Goal: Task Accomplishment & Management: Use online tool/utility

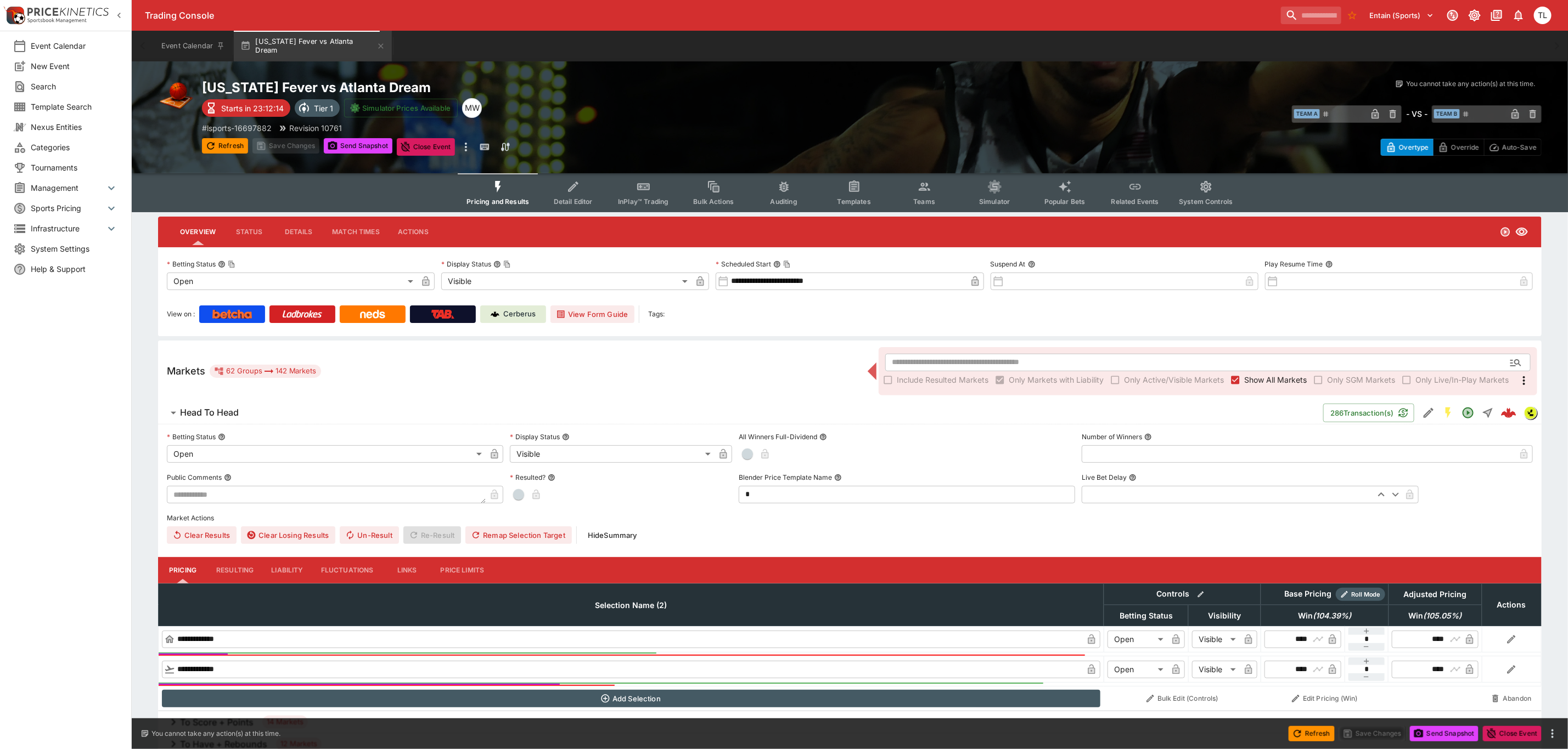
click at [353, 424] on div "**********" at bounding box center [849, 489] width 1384 height 129
click at [345, 412] on span "Head To Head" at bounding box center [747, 413] width 1135 height 12
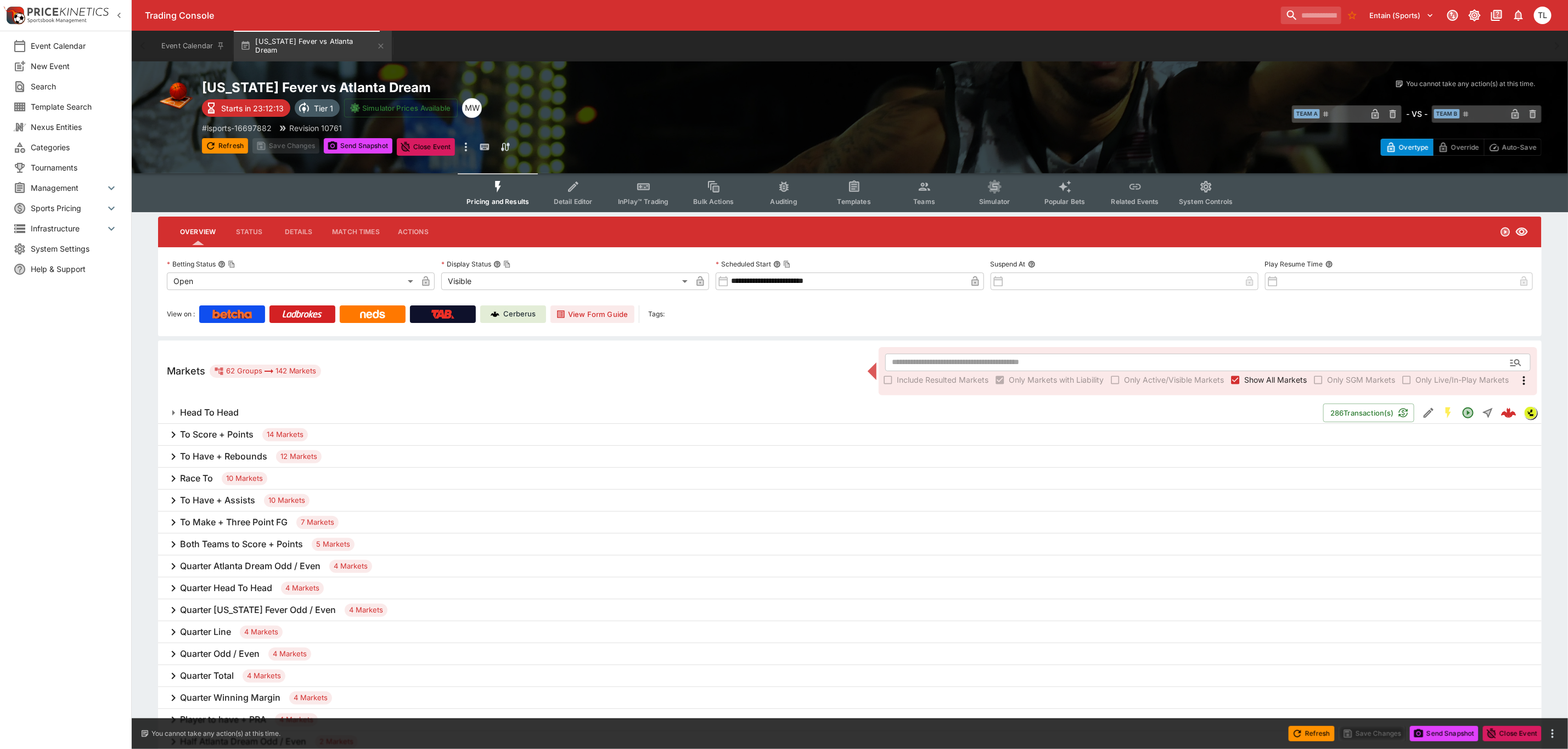
click at [191, 459] on h6 "To Have + Rebounds" at bounding box center [224, 456] width 87 height 12
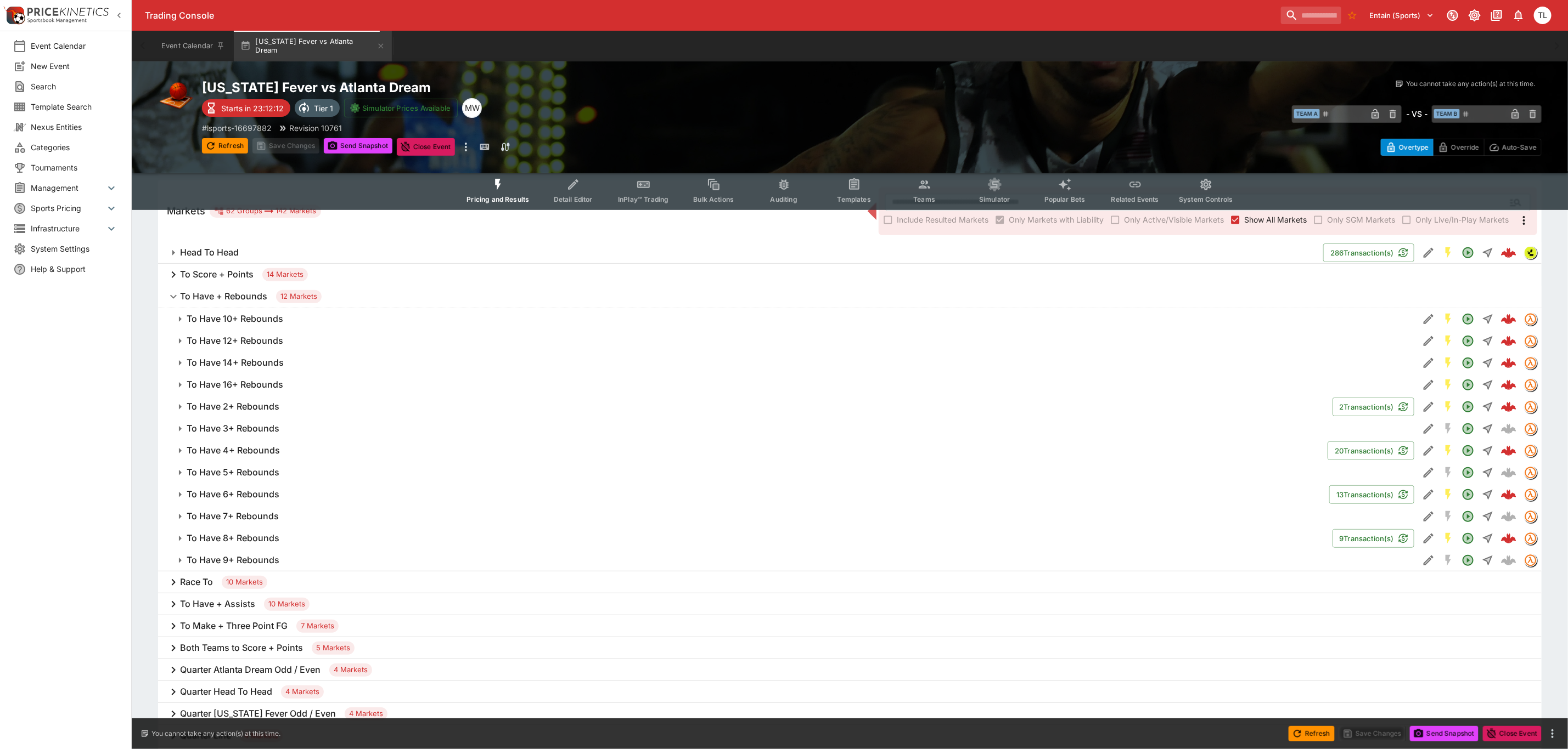
scroll to position [164, 0]
click at [371, 417] on button "To Have 3+ Rebounds" at bounding box center [788, 424] width 1261 height 22
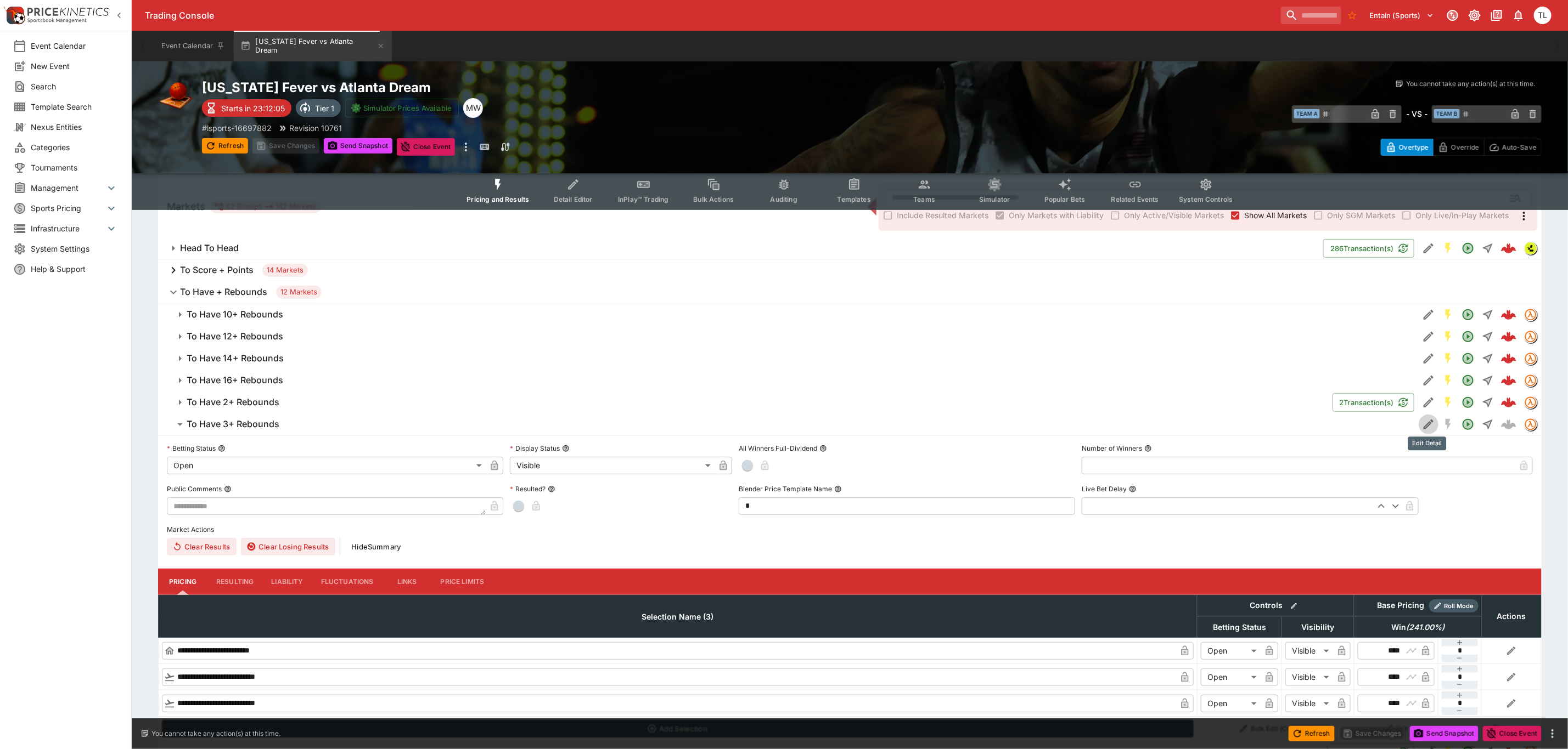
click at [1422, 424] on icon "Edit Detail" at bounding box center [1428, 424] width 13 height 13
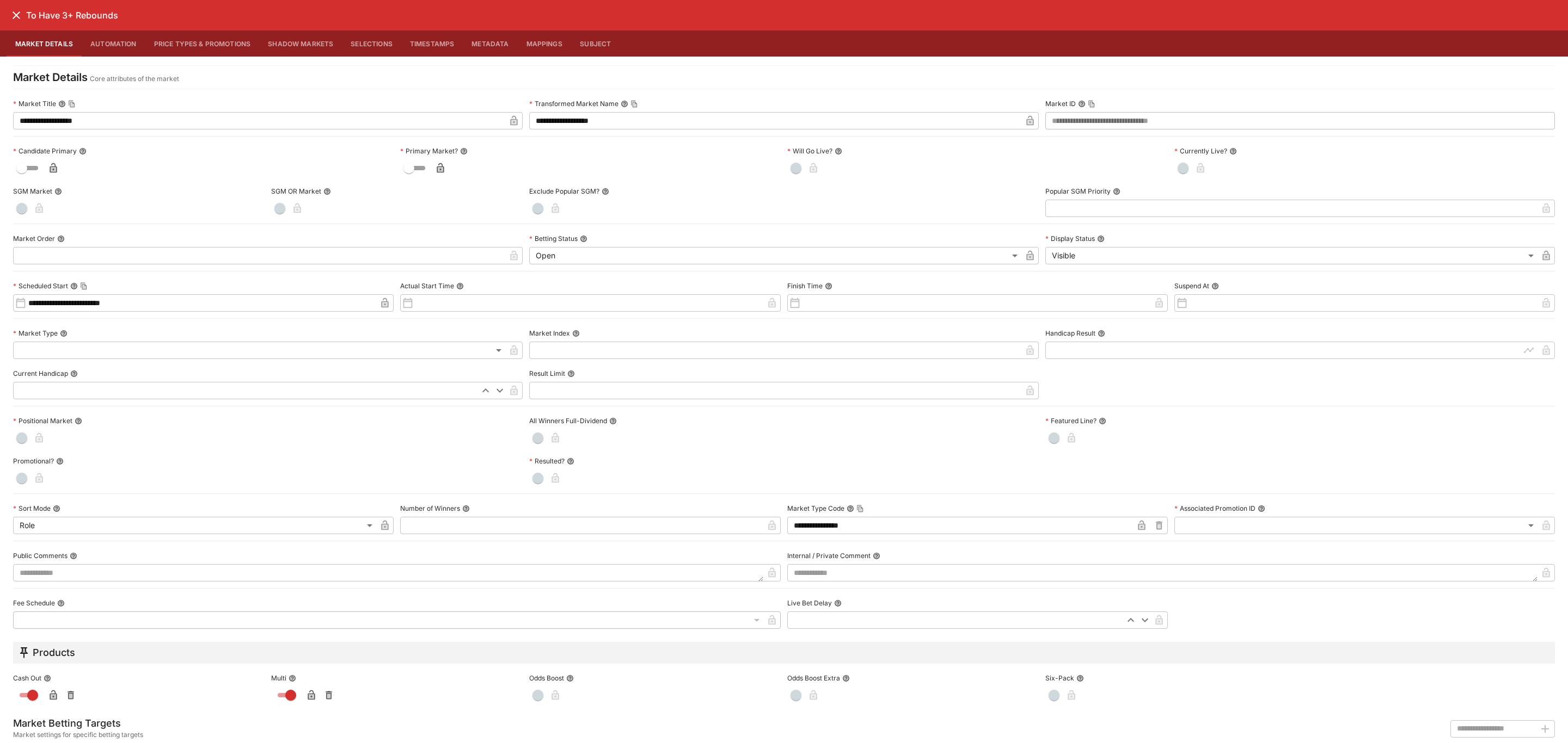
click at [15, 15] on icon "close" at bounding box center [17, 16] width 8 height 8
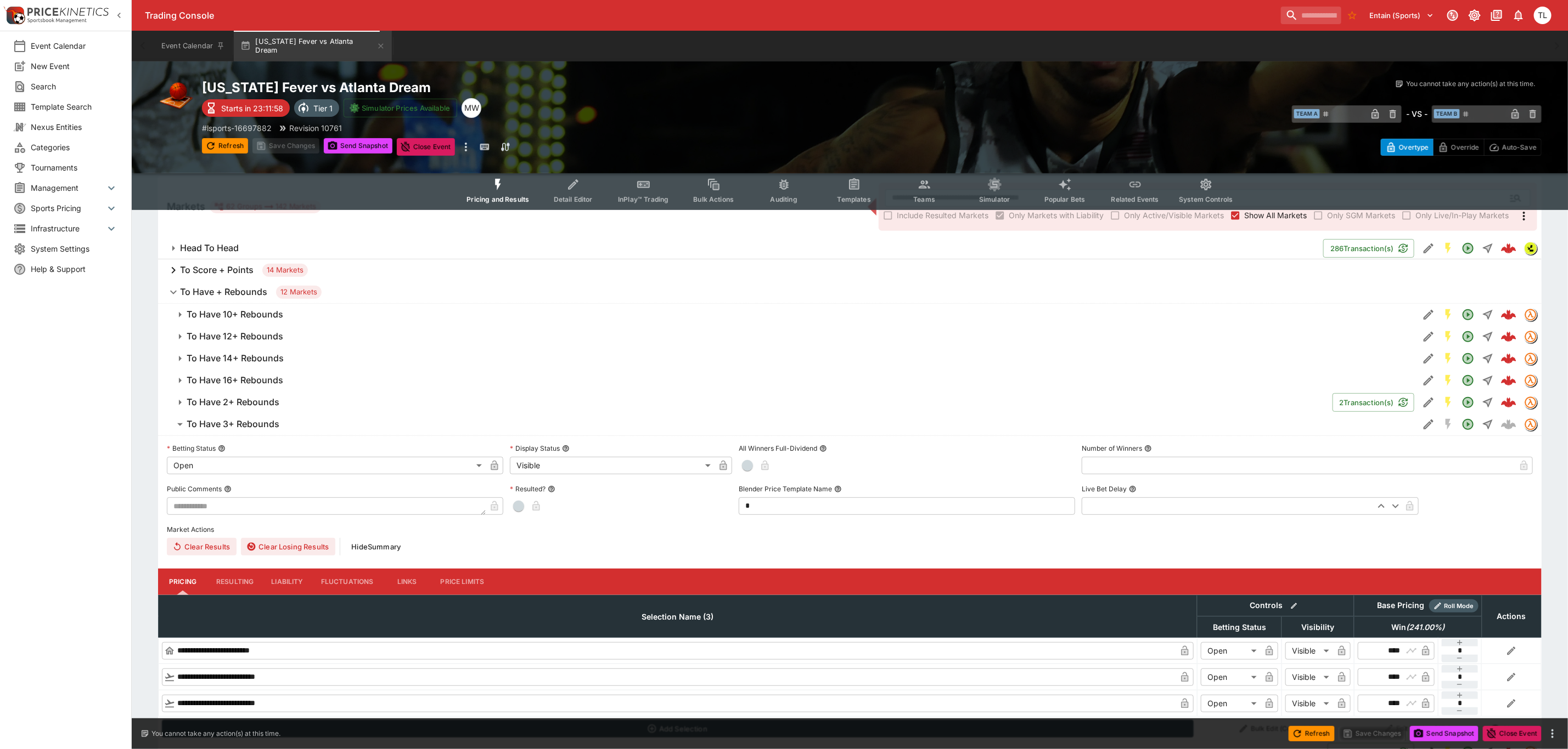
scroll to position [247, 0]
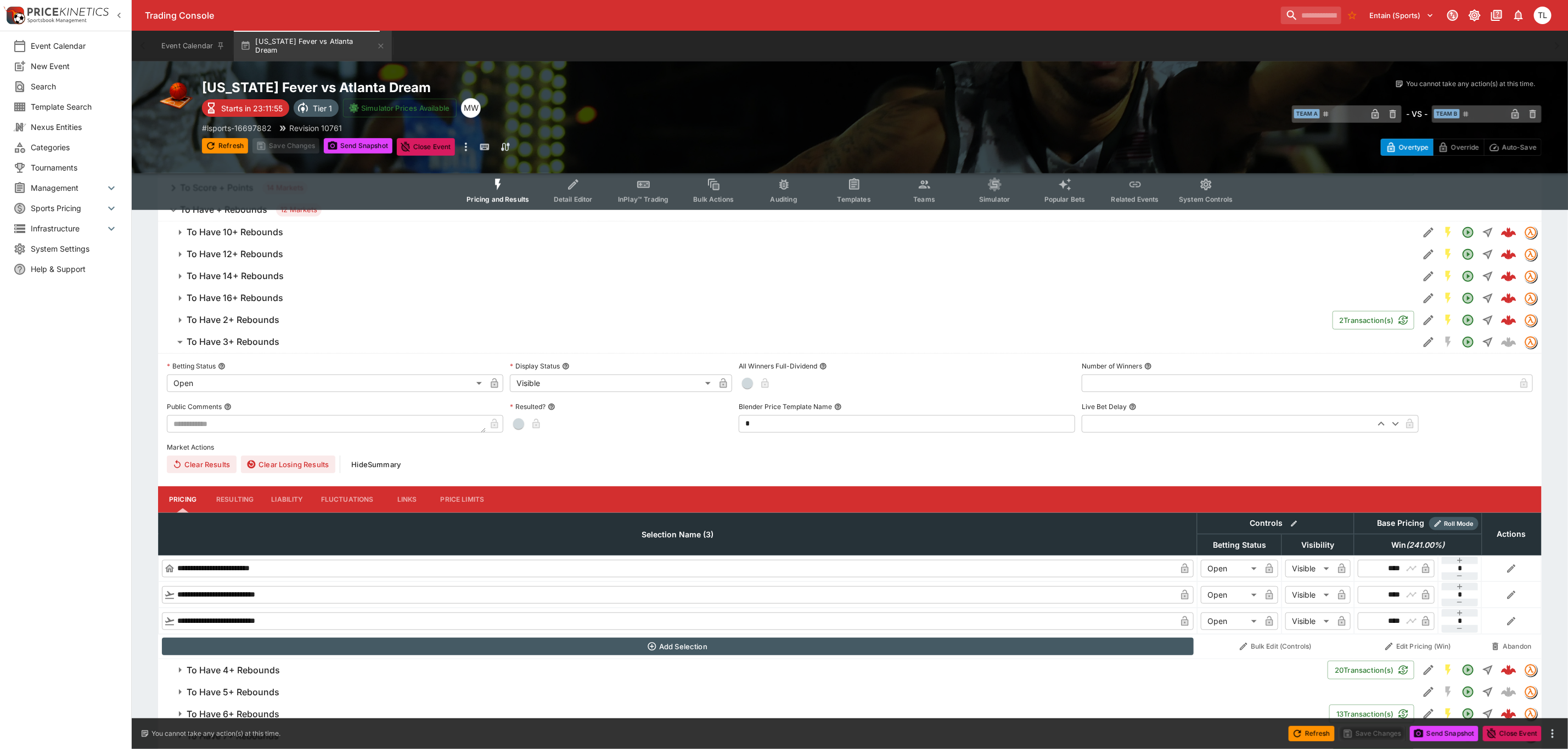
click at [287, 343] on span "To Have 3+ Rebounds" at bounding box center [798, 342] width 1223 height 12
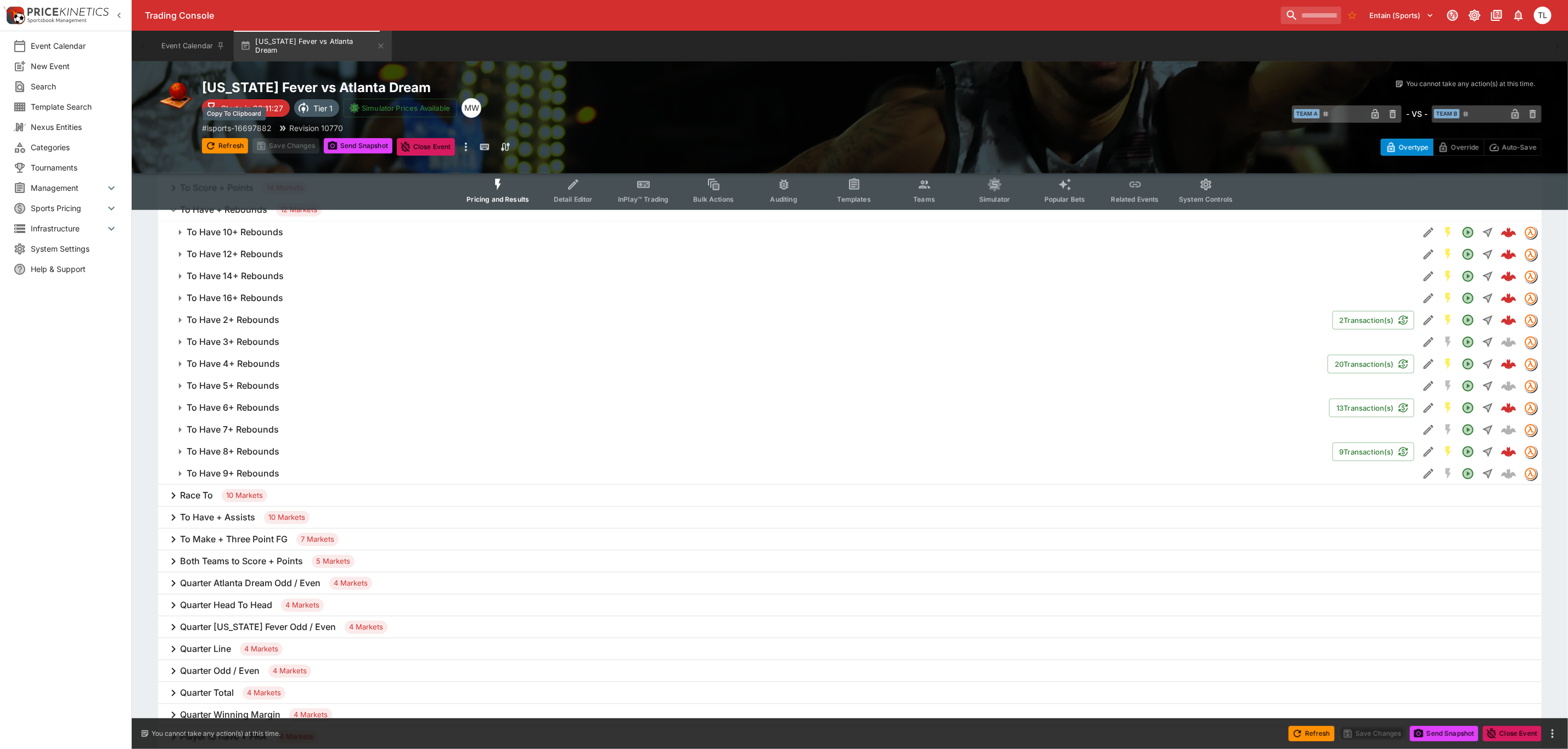
click at [251, 124] on p "# lsports-16697882" at bounding box center [237, 128] width 70 height 12
click at [56, 185] on span "Management" at bounding box center [67, 188] width 74 height 12
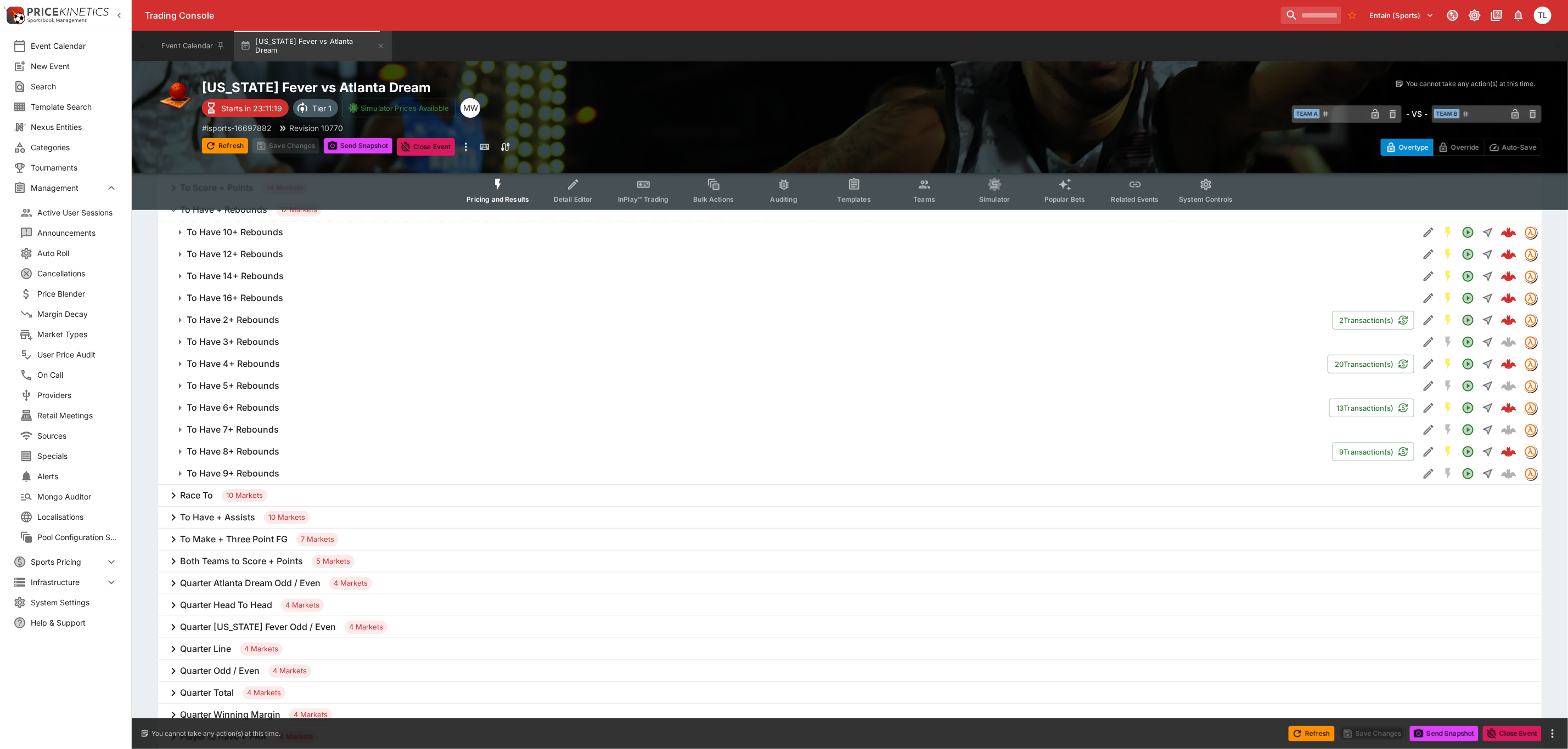
click at [69, 332] on span "Market Types" at bounding box center [78, 334] width 81 height 12
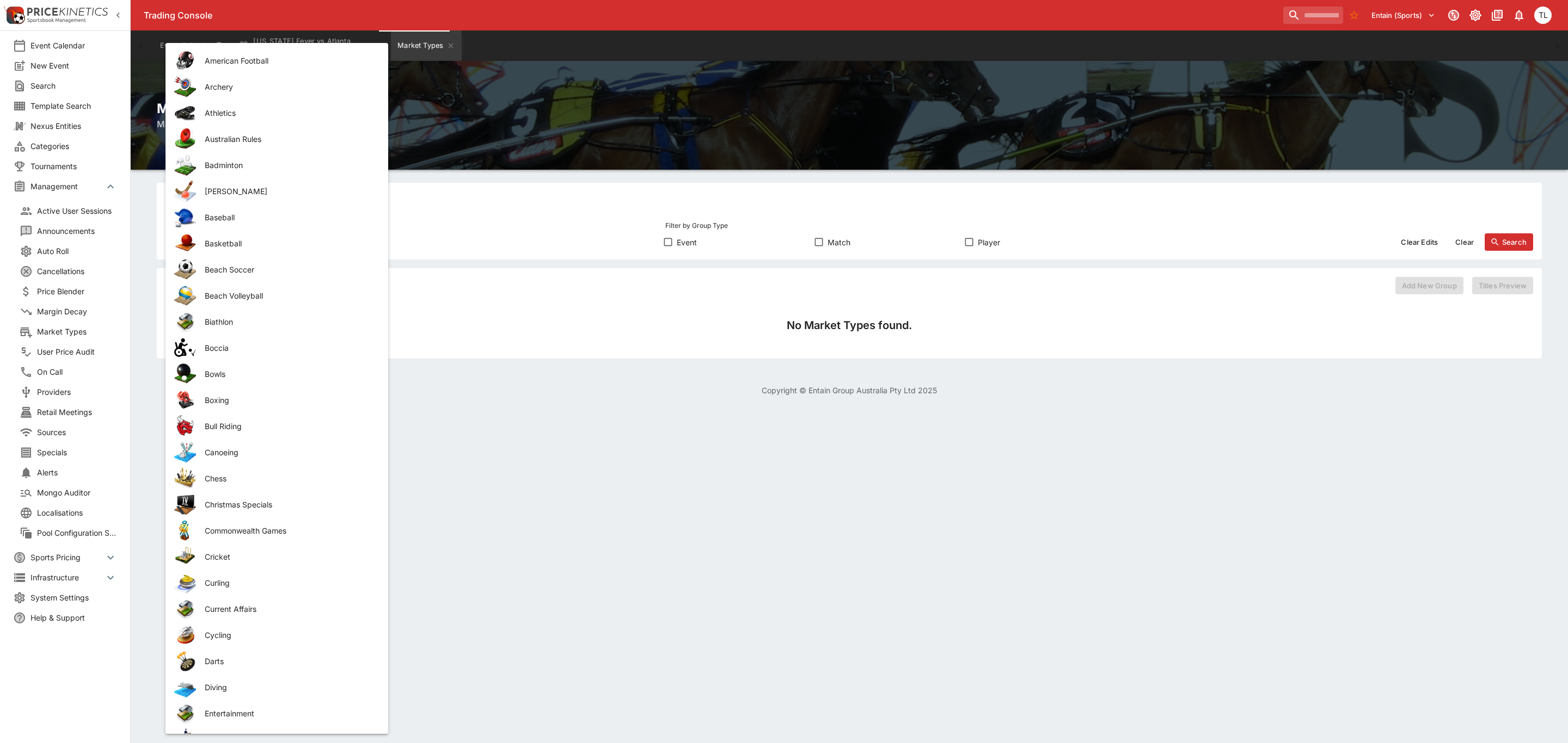
click at [250, 246] on body "Trading Console Entain (Sports) 1 TL Event Calendar New Event Search Template S…" at bounding box center [784, 205] width 1568 height 409
click at [241, 234] on li "Basketball" at bounding box center [276, 242] width 223 height 26
type input "**********"
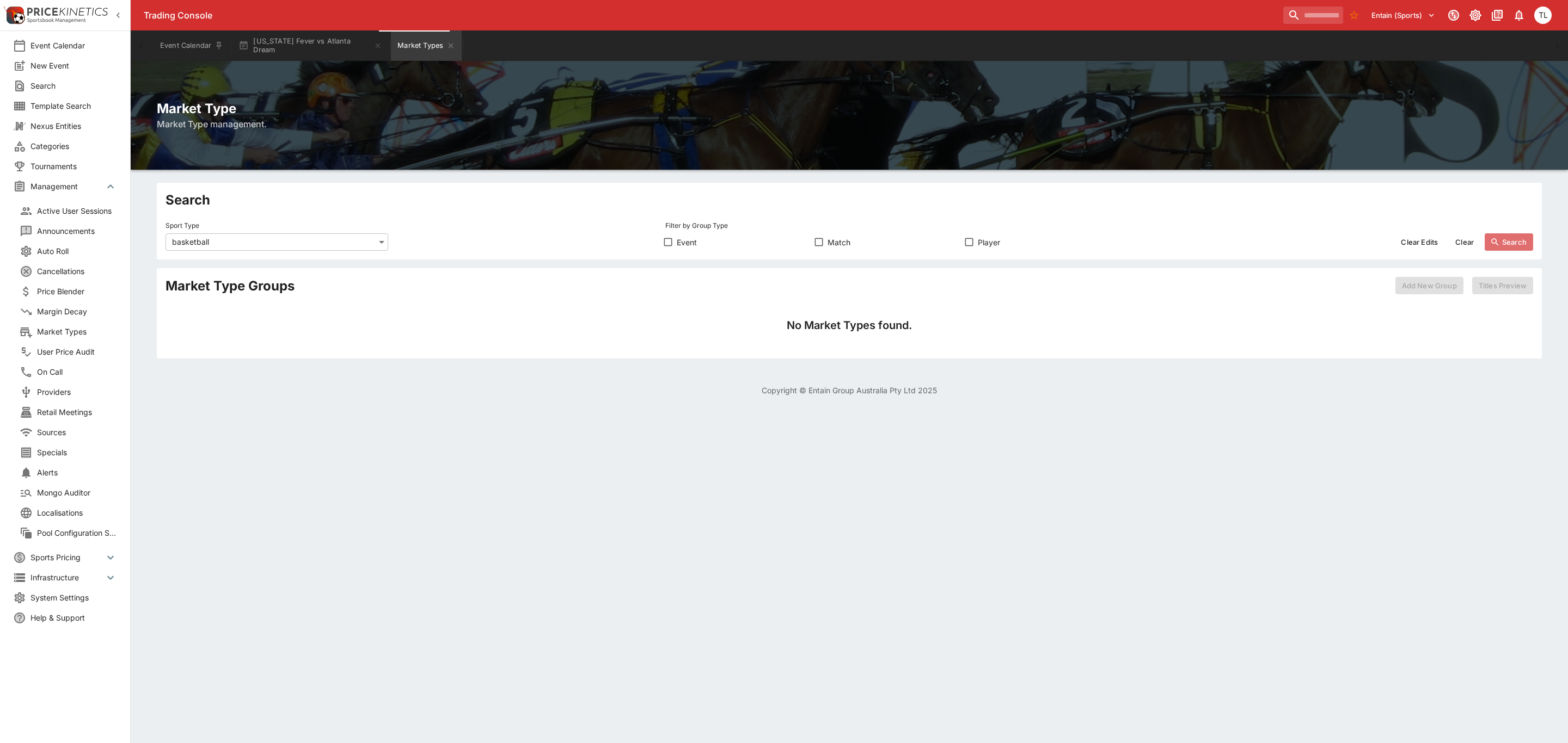
click at [1516, 242] on button "Search" at bounding box center [1509, 242] width 49 height 17
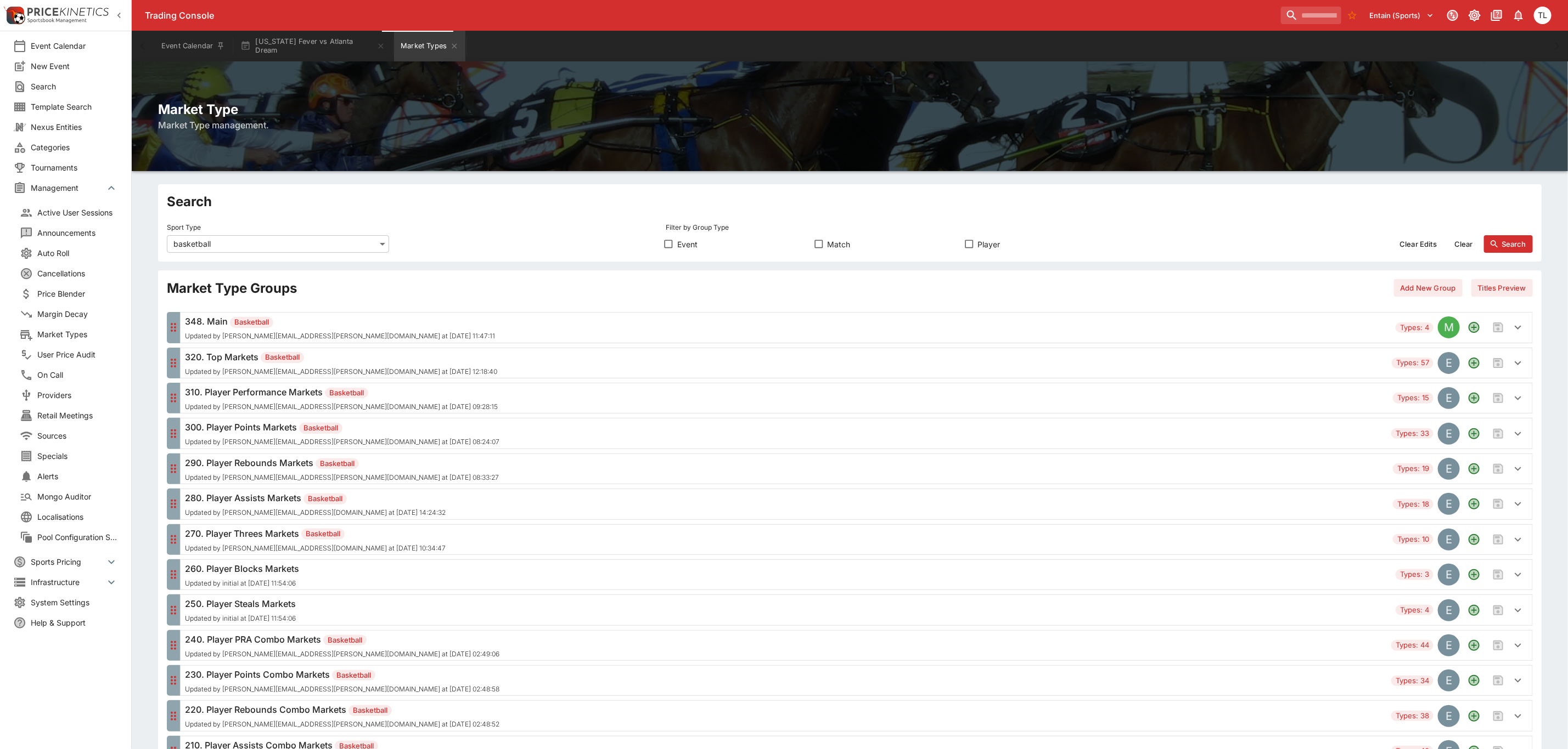
click at [1507, 285] on button "Titles Preview" at bounding box center [1501, 288] width 61 height 17
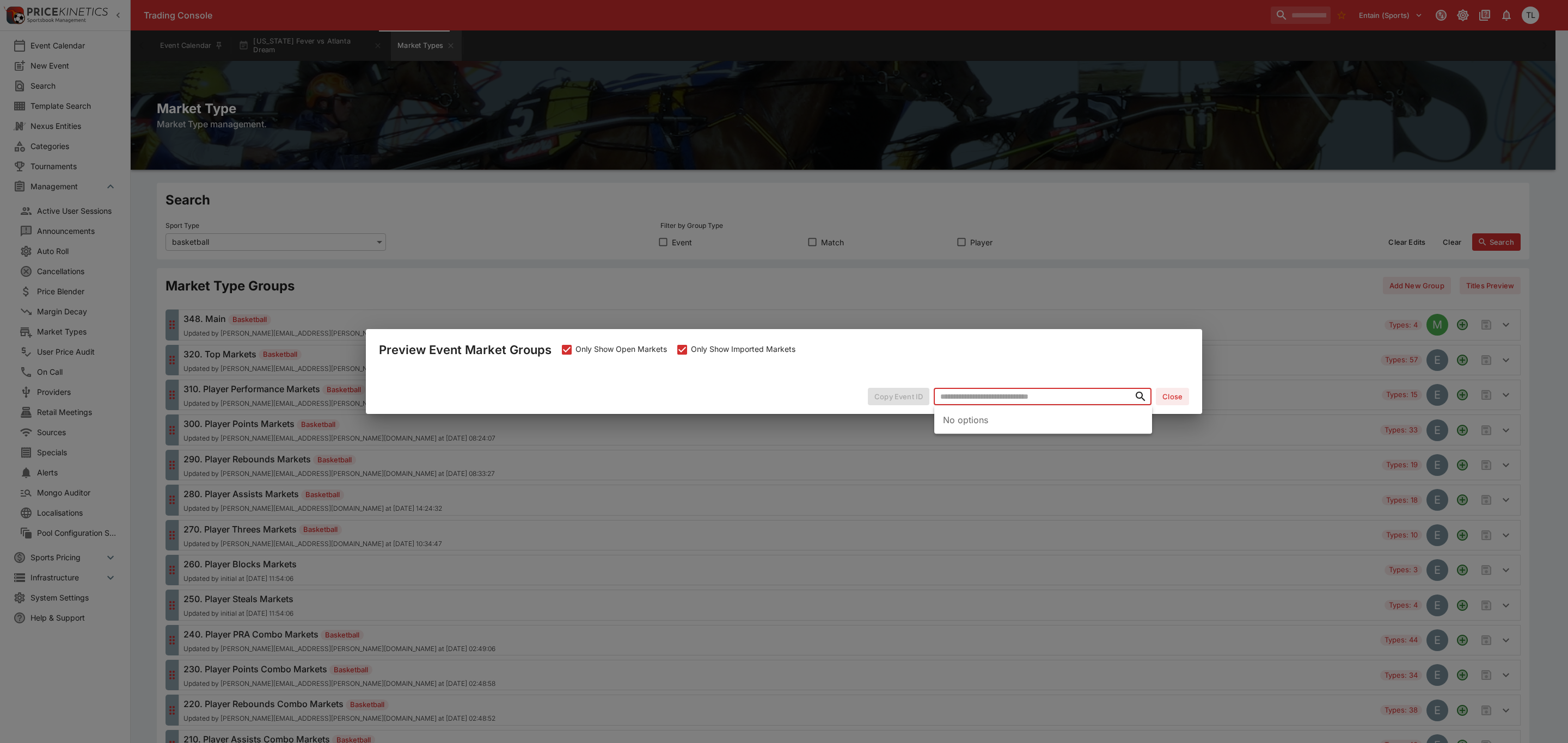
click at [973, 401] on input "text" at bounding box center [1034, 397] width 200 height 17
click at [1069, 420] on h6 "[US_STATE] Fever vs Atlanta Dream" at bounding box center [1040, 419] width 146 height 12
type input "**********"
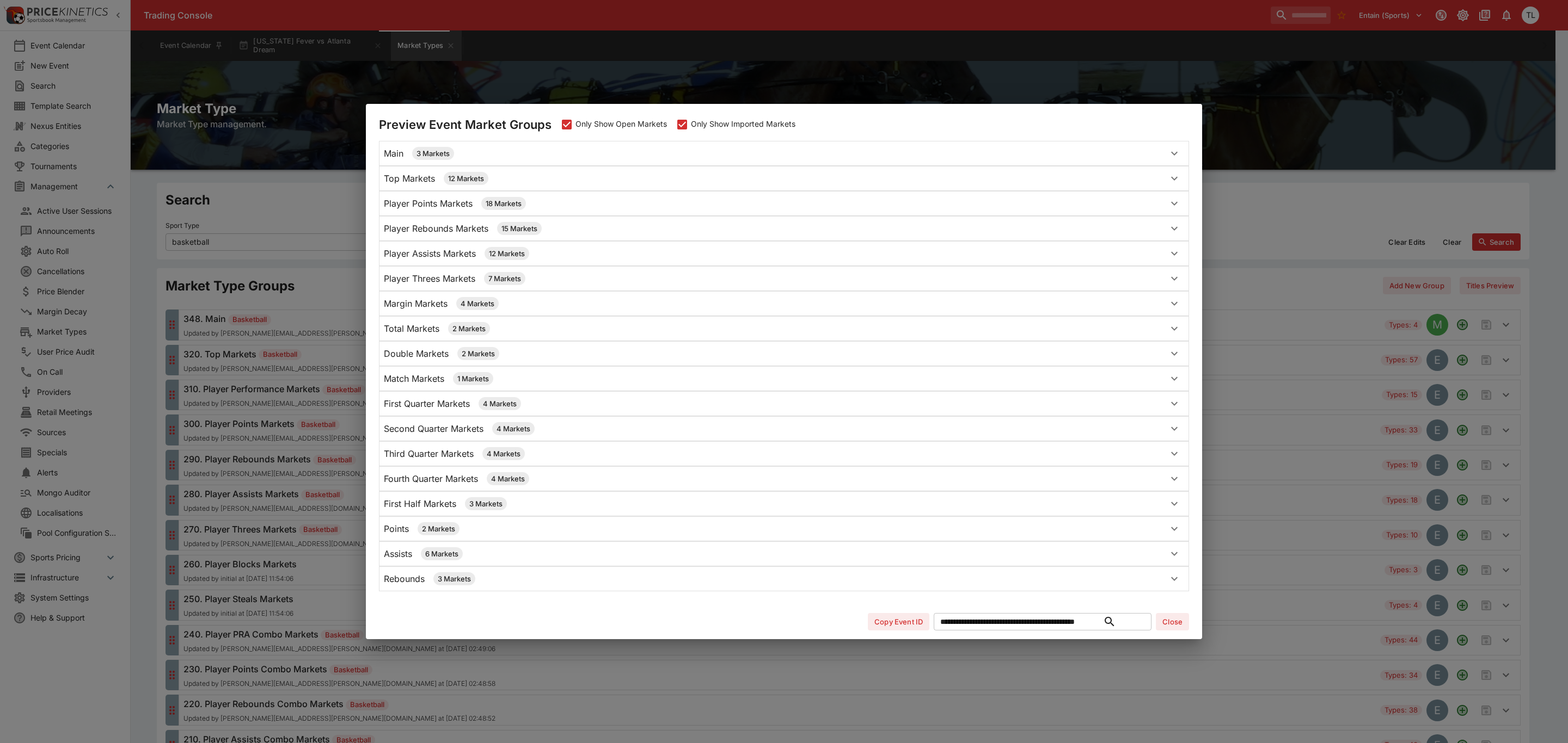
click at [426, 222] on p "Player Rebounds Markets" at bounding box center [436, 228] width 105 height 13
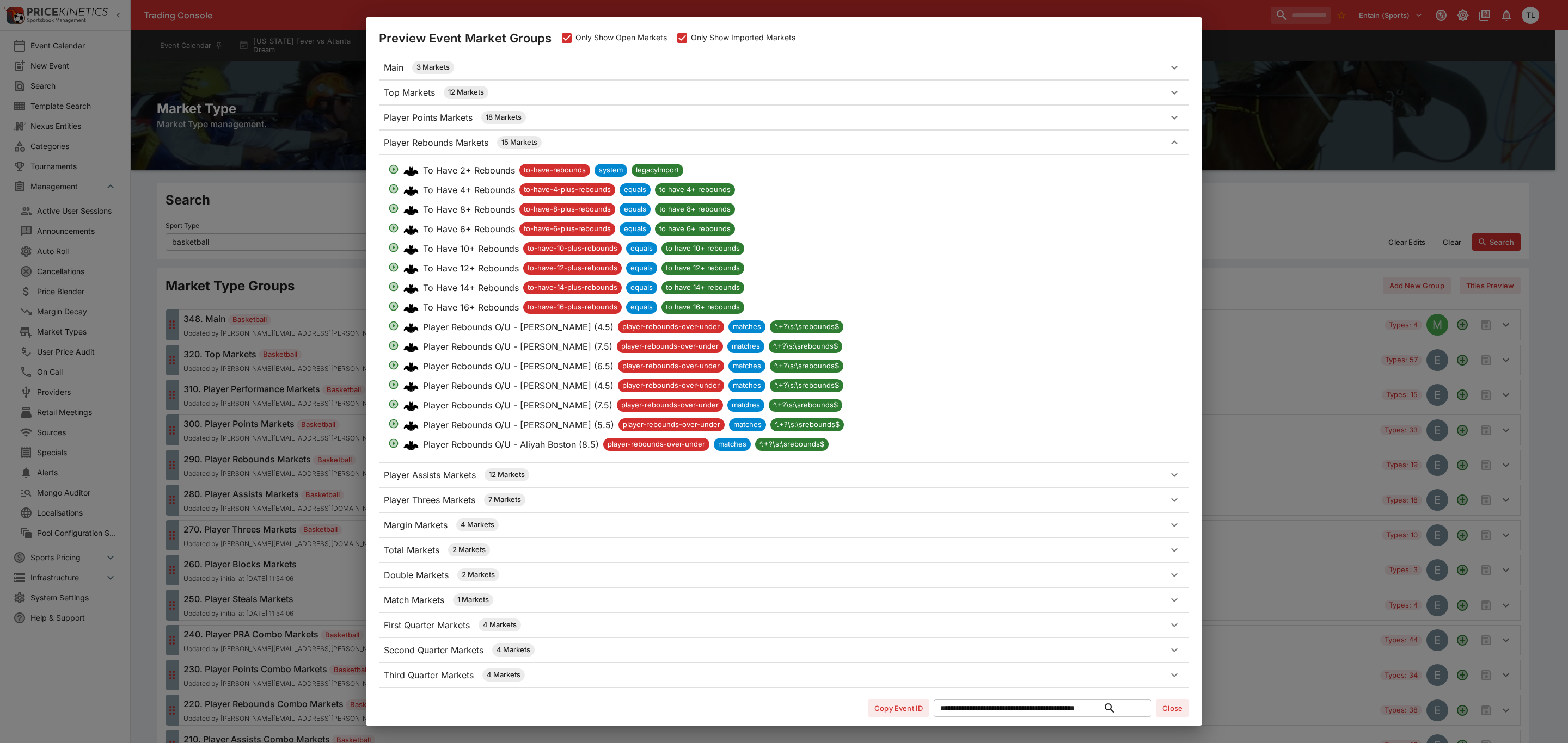
drag, startPoint x: 444, startPoint y: 479, endPoint x: 451, endPoint y: 475, distance: 8.1
click at [449, 479] on p "Player Assists Markets" at bounding box center [429, 475] width 92 height 13
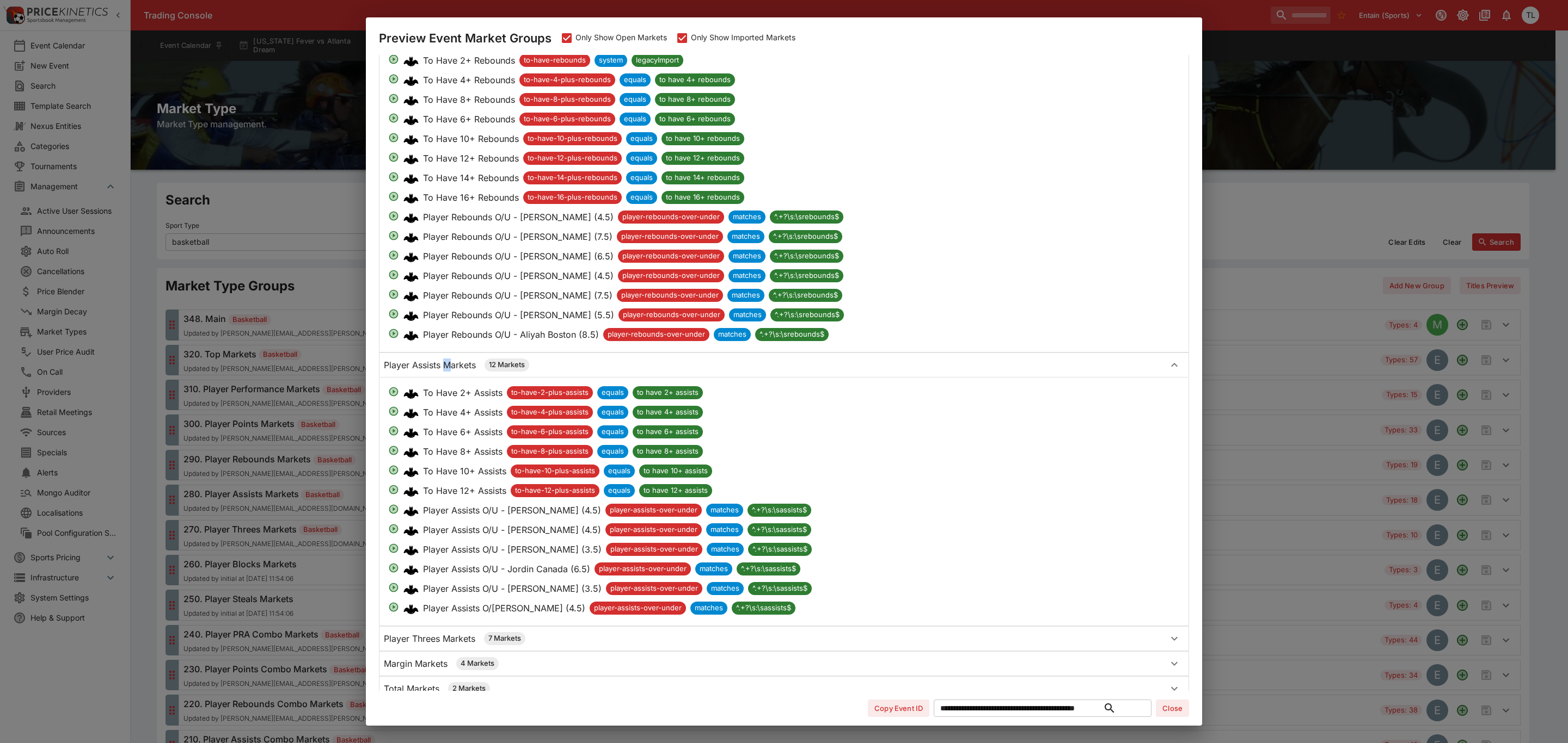
scroll to position [82, 0]
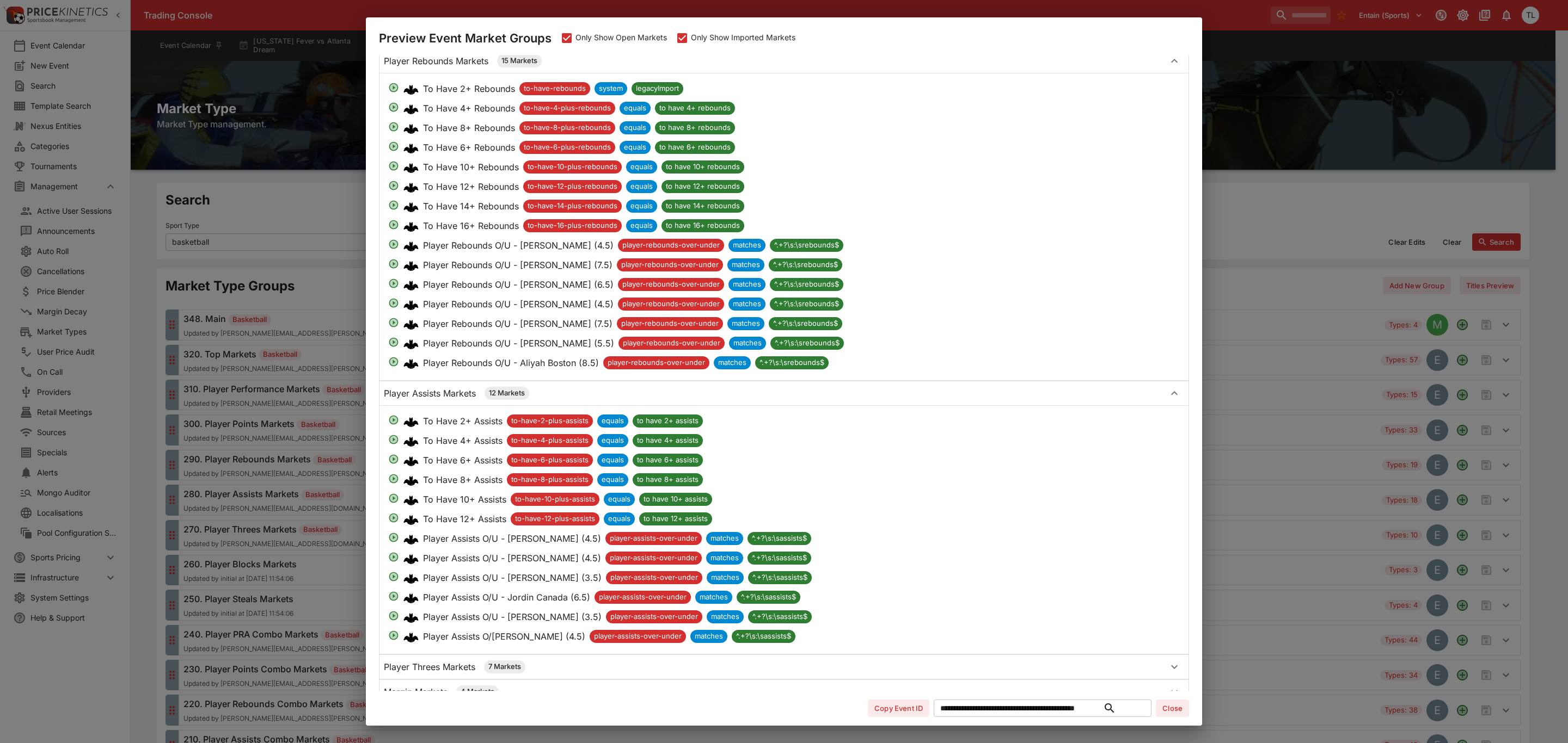
click at [436, 63] on p "Player Rebounds Markets" at bounding box center [436, 61] width 105 height 13
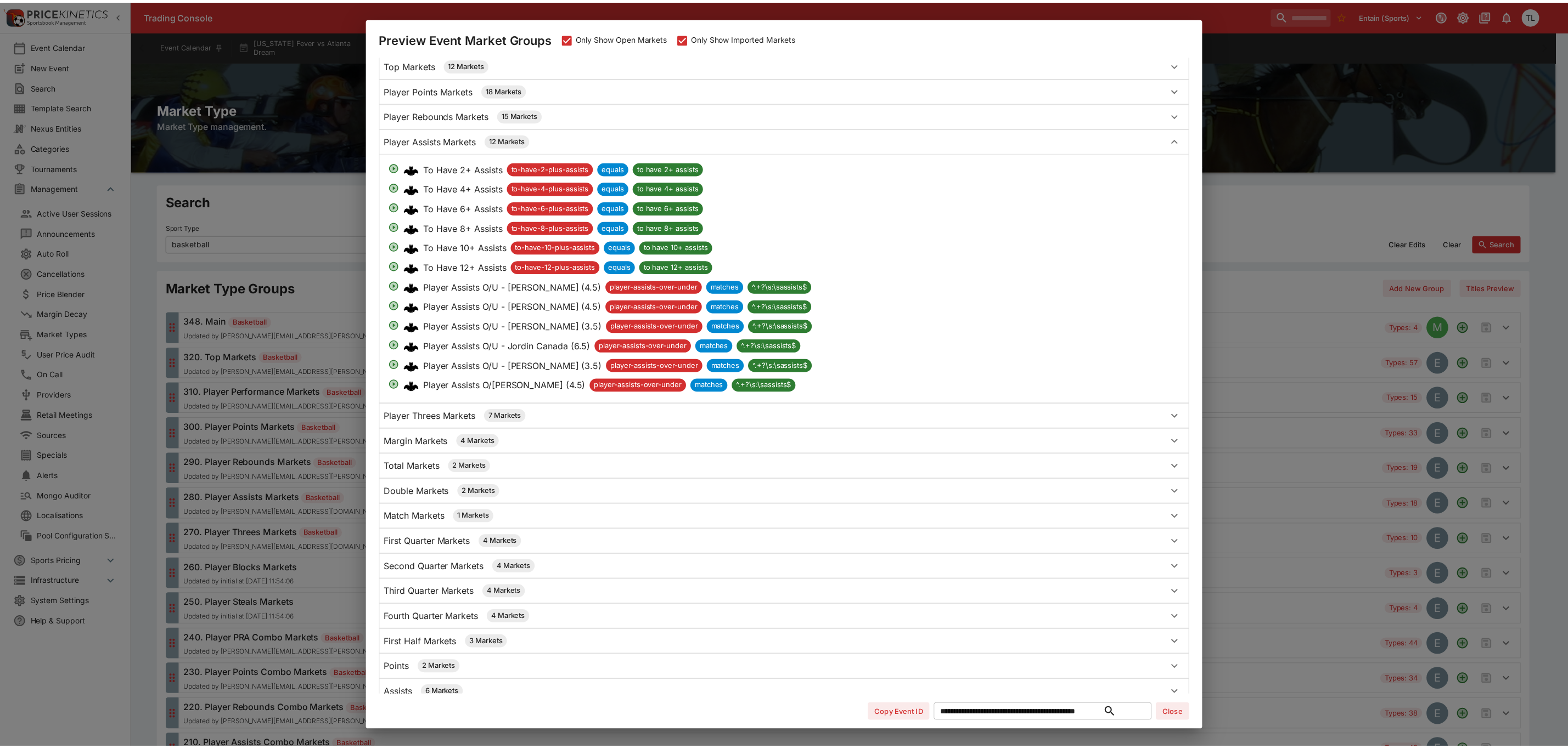
scroll to position [0, 0]
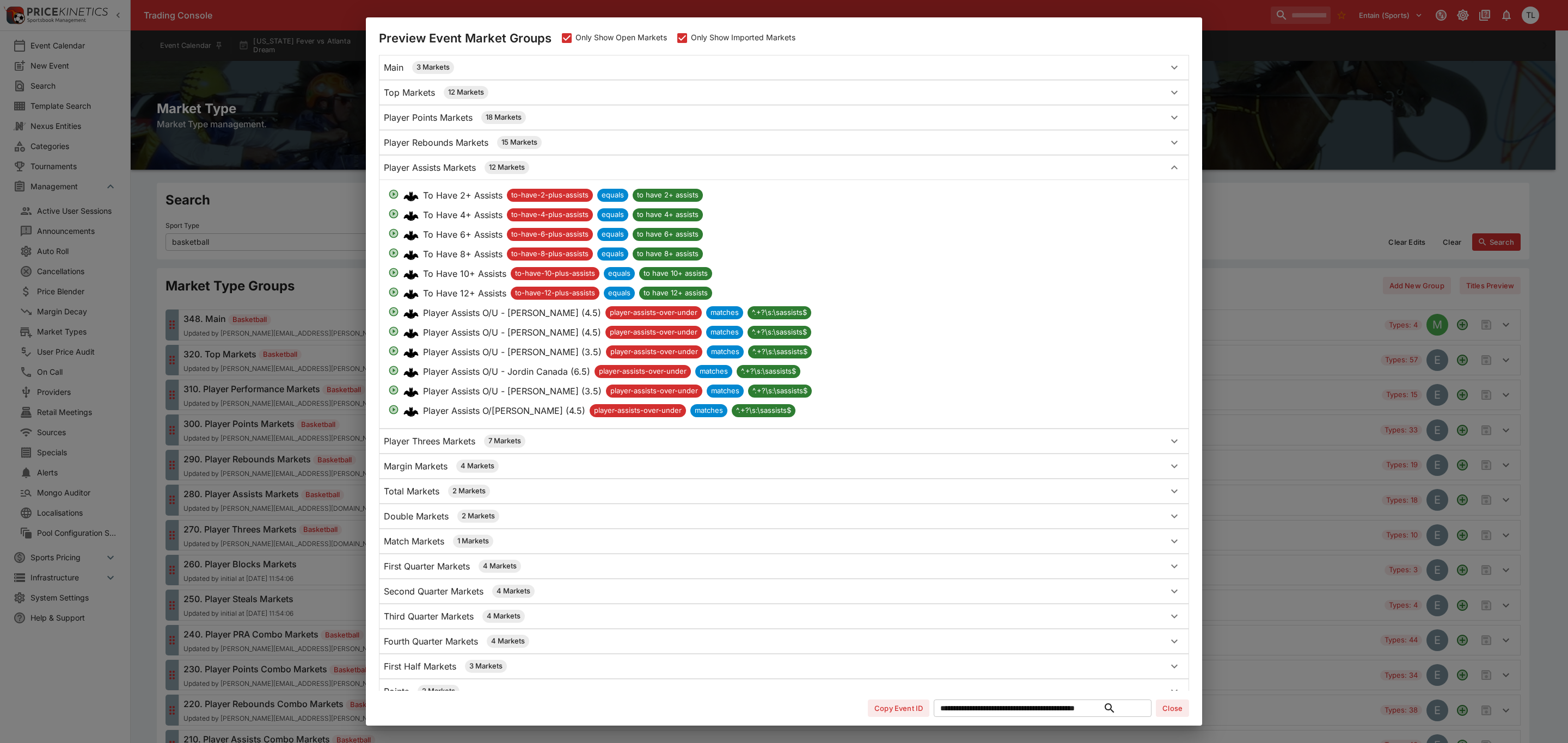
click at [421, 161] on div "Player Assists Markets 12 Markets" at bounding box center [784, 168] width 809 height 24
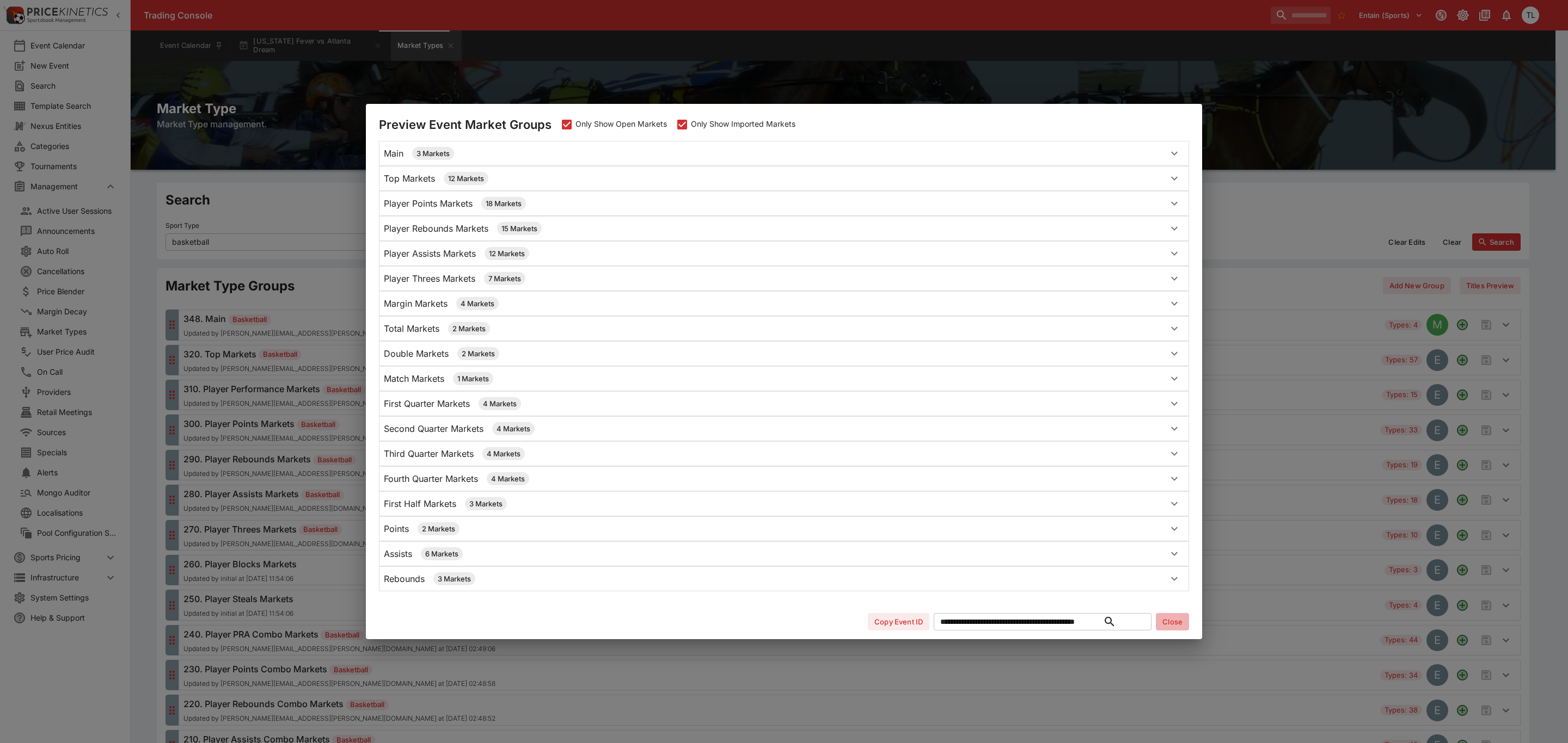
click at [1170, 627] on button "Close" at bounding box center [1173, 622] width 33 height 17
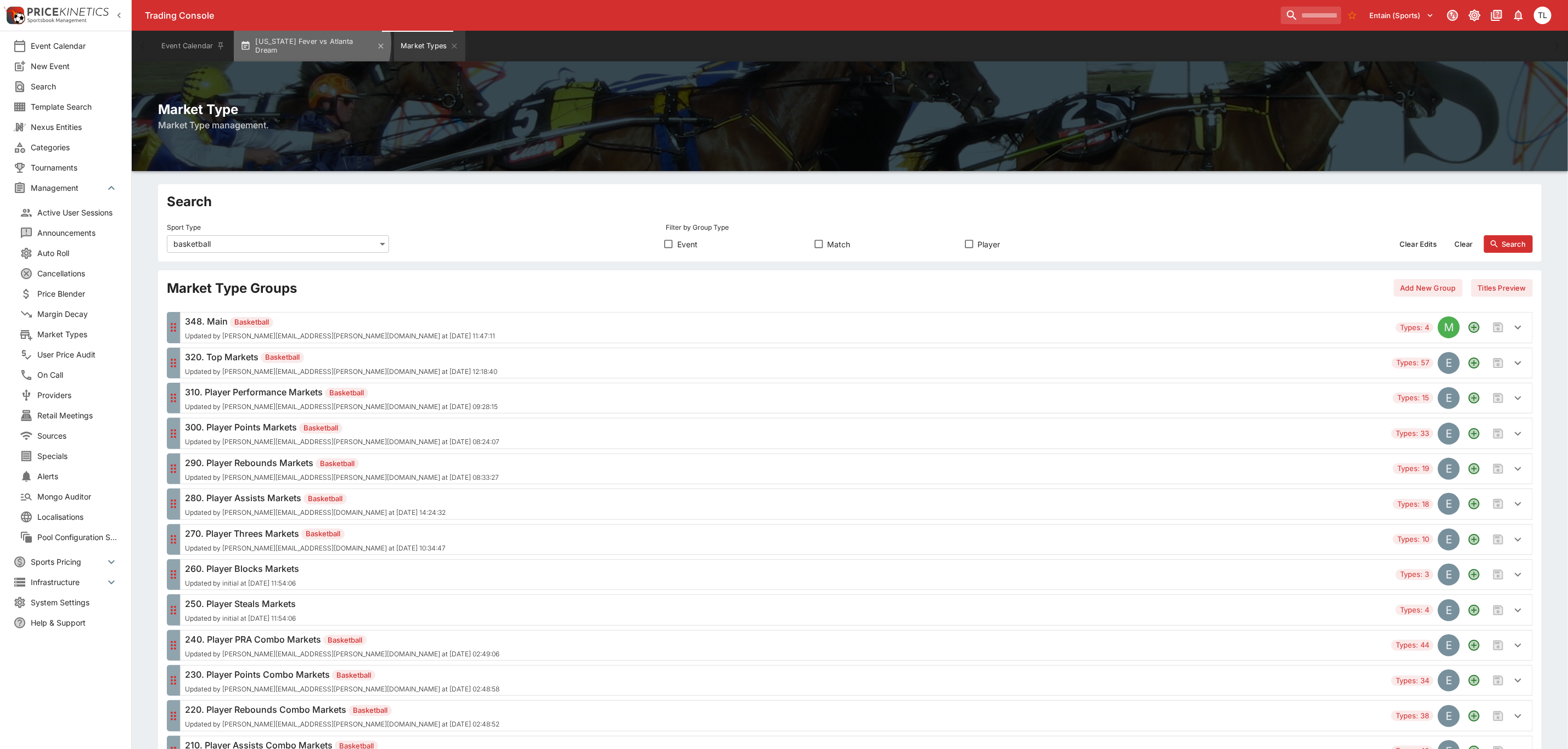
click at [311, 44] on button "[US_STATE] Fever vs Atlanta Dream" at bounding box center [313, 46] width 158 height 31
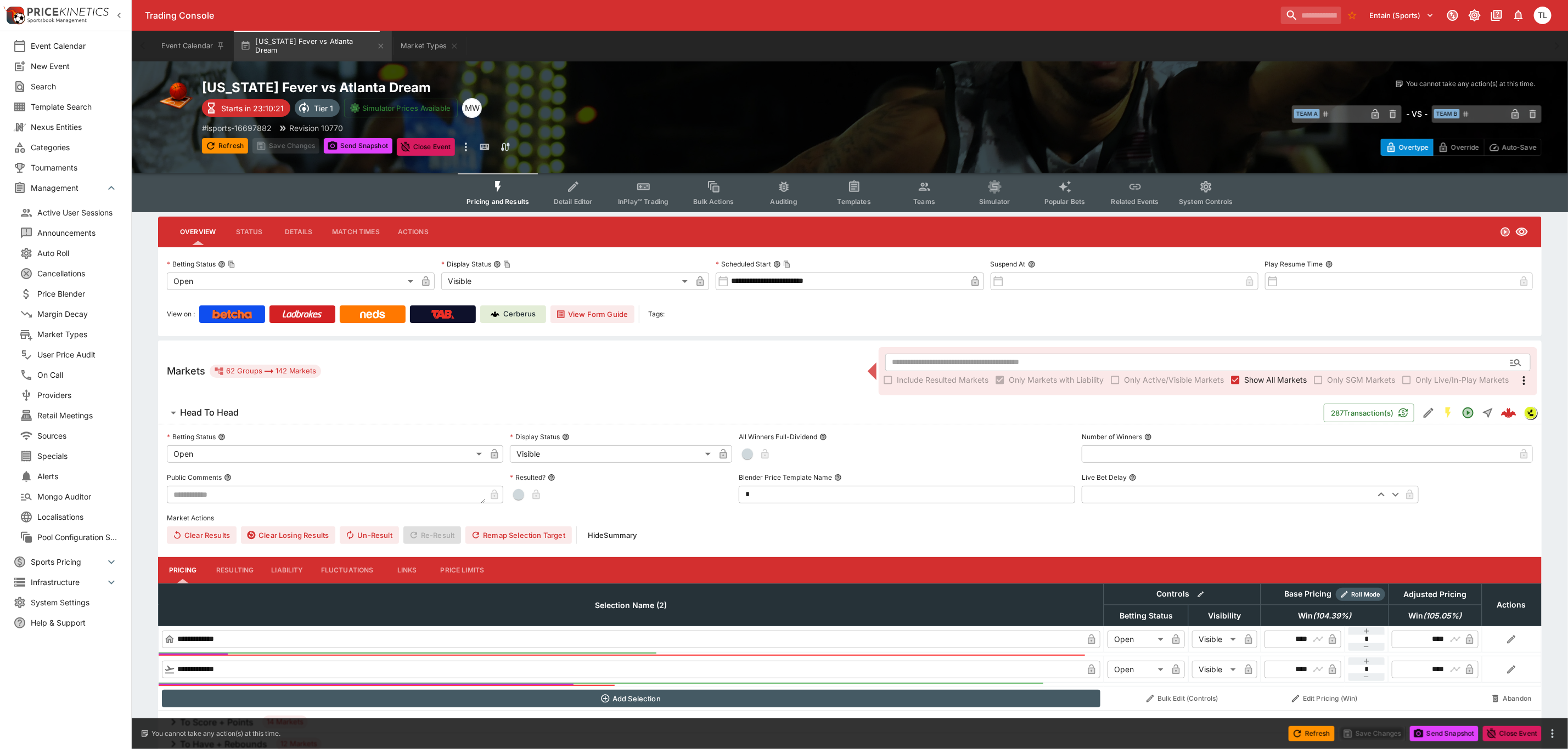
click at [753, 351] on div "Markets 62 Groups 142 Markets ​ Include Resulted Markets Only Markets with Liab…" at bounding box center [849, 371] width 1384 height 61
click at [573, 409] on span "Head To Head" at bounding box center [748, 413] width 1135 height 12
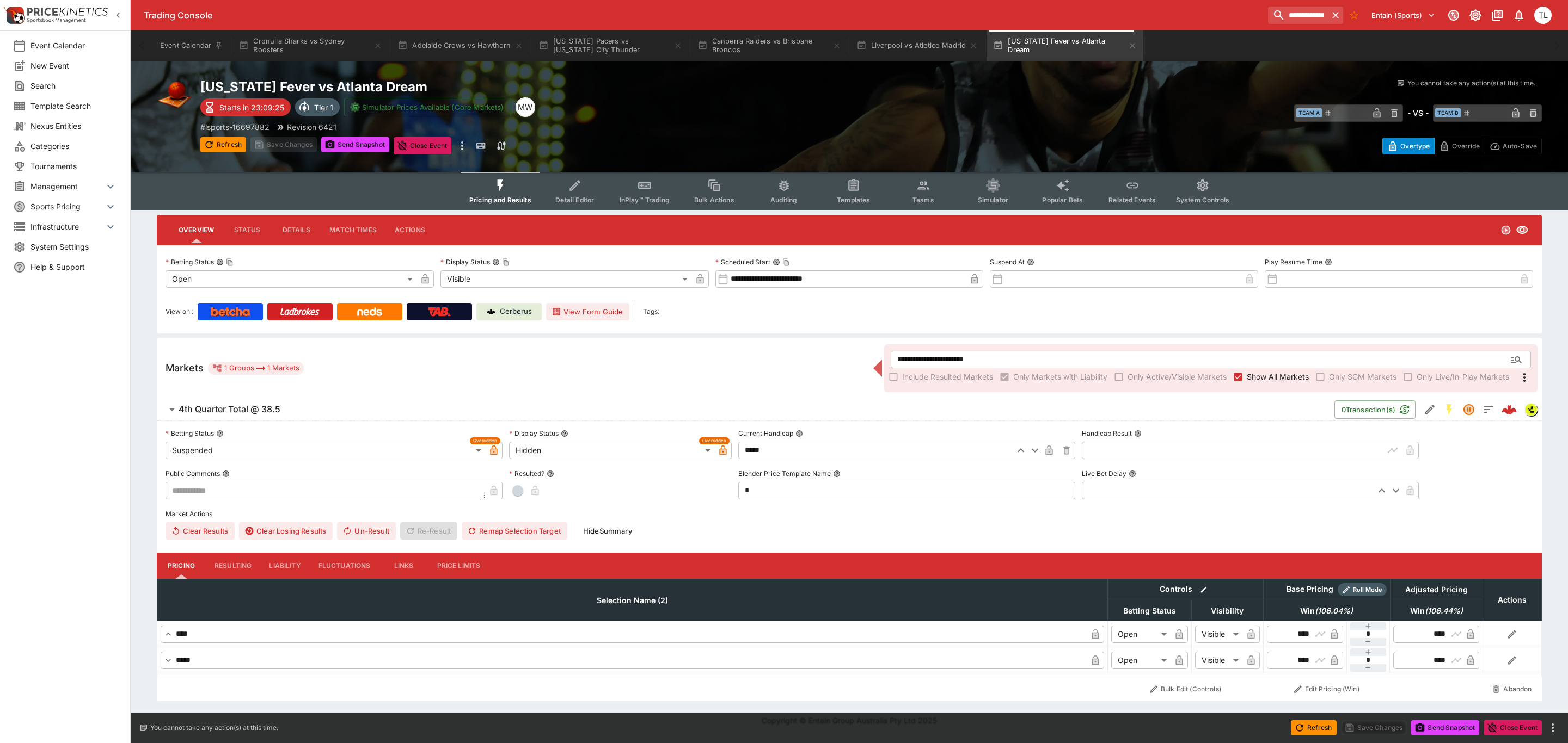
click at [714, 348] on div "**********" at bounding box center [849, 368] width 1385 height 61
